Goal: Task Accomplishment & Management: Complete application form

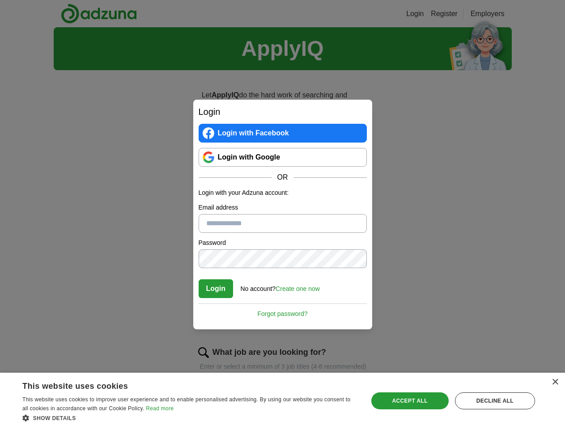
click at [216, 289] on button "Login" at bounding box center [216, 288] width 35 height 19
click at [299, 289] on link "Create one now" at bounding box center [297, 288] width 44 height 7
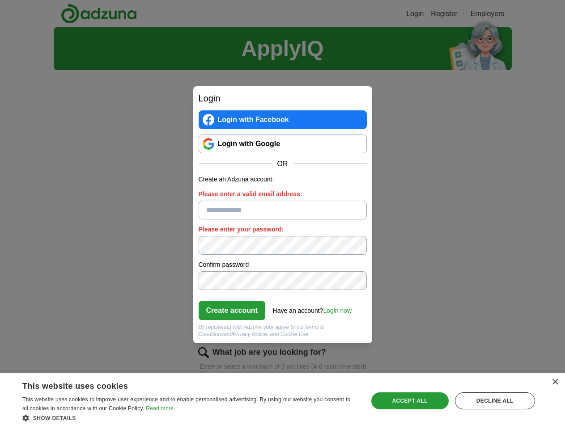
click at [283, 311] on div "Have an account? Login now" at bounding box center [312, 308] width 79 height 15
click at [554, 382] on div "×" at bounding box center [554, 382] width 7 height 7
click at [190, 418] on div "Login Login with Facebook Login with Google OR Create an Adzuna account: Please…" at bounding box center [282, 214] width 565 height 429
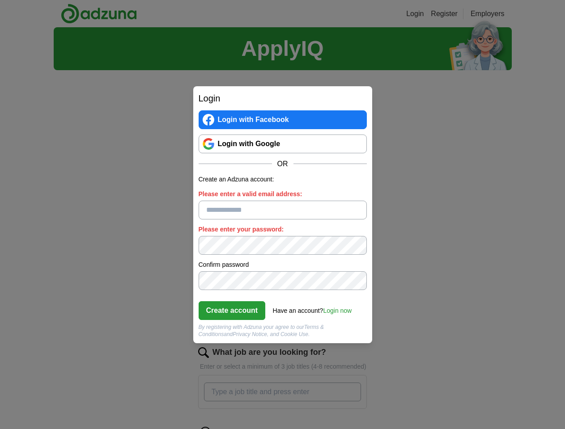
click at [410, 401] on div "Login Login with Facebook Login with Google OR Create an Adzuna account: Please…" at bounding box center [282, 214] width 565 height 429
click at [495, 401] on div "Login Login with Facebook Login with Google OR Create an Adzuna account: Please…" at bounding box center [282, 214] width 565 height 429
click at [28, 427] on div "Login Login with Facebook Login with Google OR Create an Adzuna account: Please…" at bounding box center [282, 214] width 565 height 429
click at [121, 427] on div "Login Login with Facebook Login with Google OR Create an Adzuna account: Please…" at bounding box center [282, 214] width 565 height 429
click at [192, 427] on div "Login Login with Facebook Login with Google OR Create an Adzuna account: Please…" at bounding box center [282, 214] width 565 height 429
